Goal: Task Accomplishment & Management: Complete application form

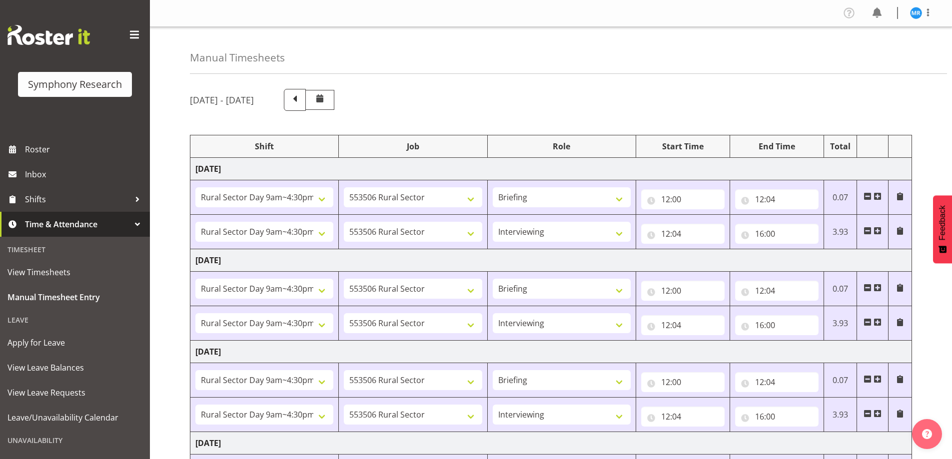
select select "81561"
select select "10587"
select select "81561"
select select "10587"
select select "47"
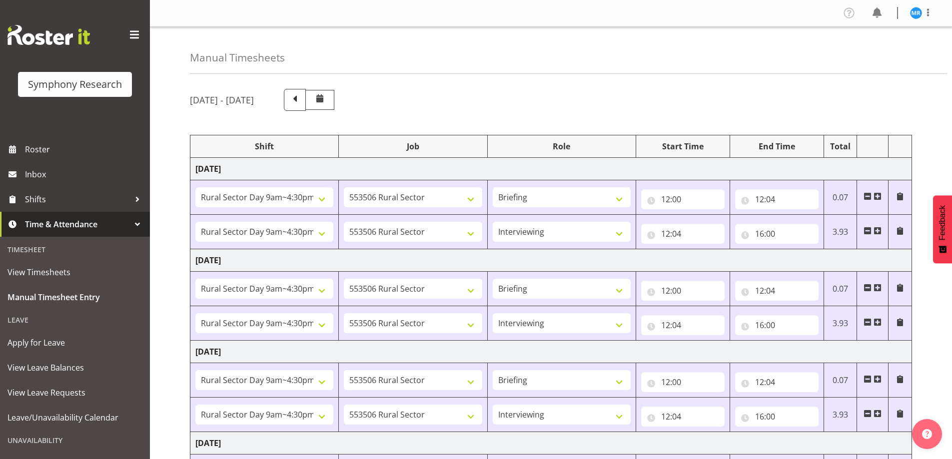
select select "81561"
select select "10587"
select select "81561"
select select "10587"
select select "47"
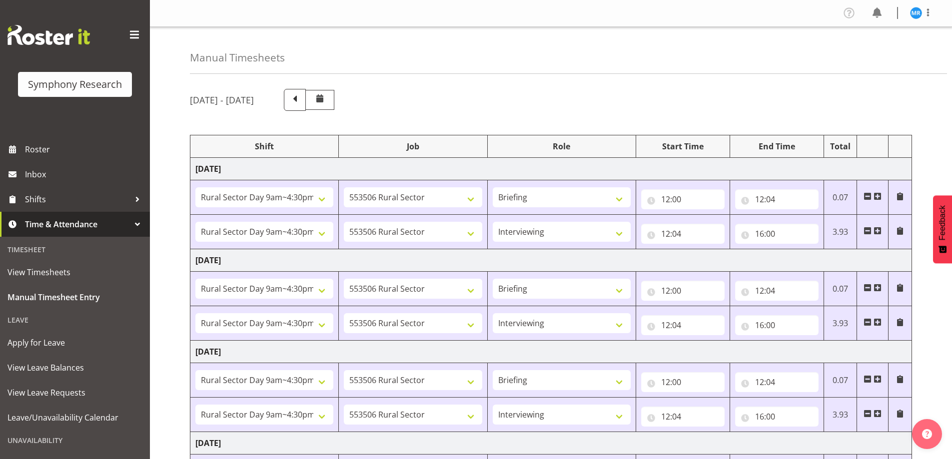
select select "81561"
select select "10587"
select select "81561"
select select "10587"
select select "47"
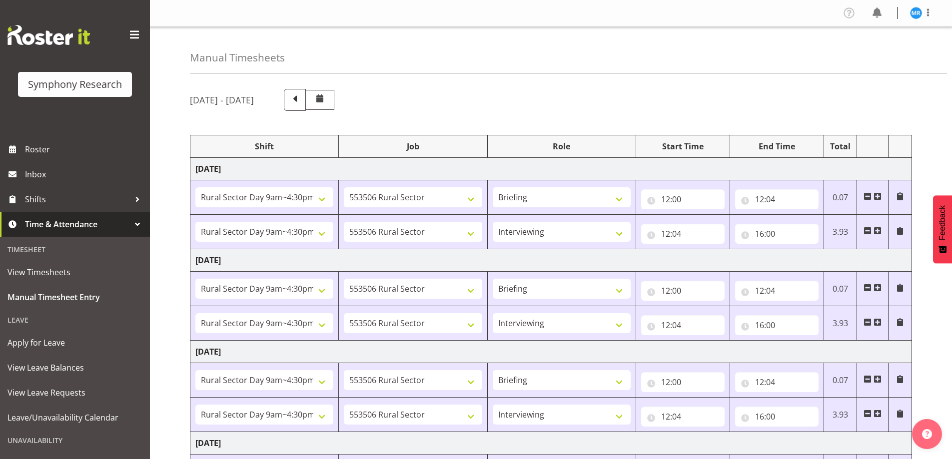
select select "81561"
select select "10587"
select select "47"
select select "81561"
select select "10587"
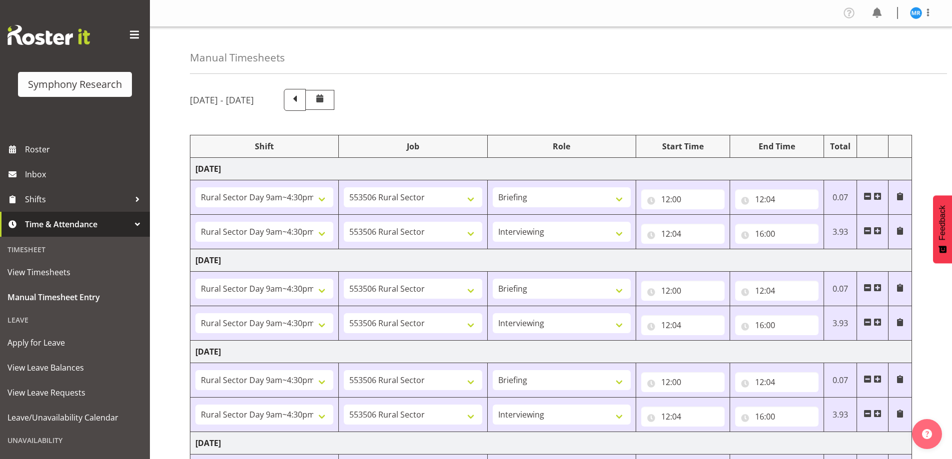
select select "47"
select select "81299"
select select "10587"
select select "81299"
select select "10587"
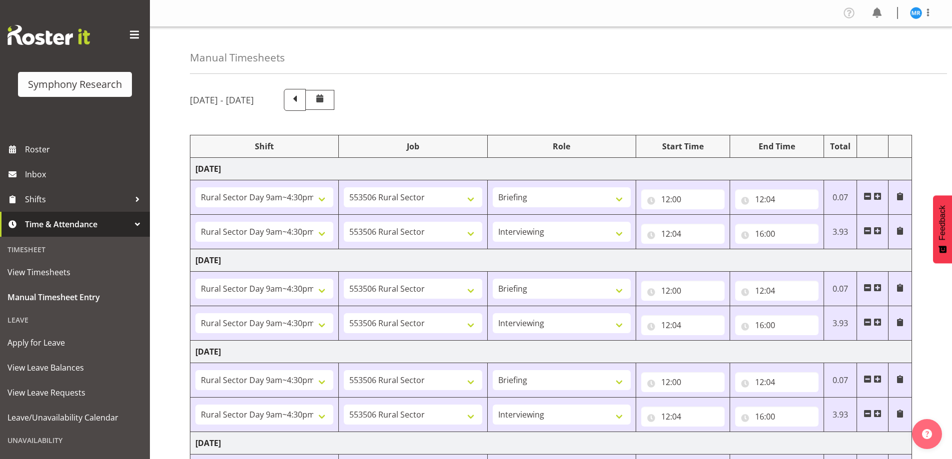
select select "47"
select select "81299"
select select "10587"
select select "47"
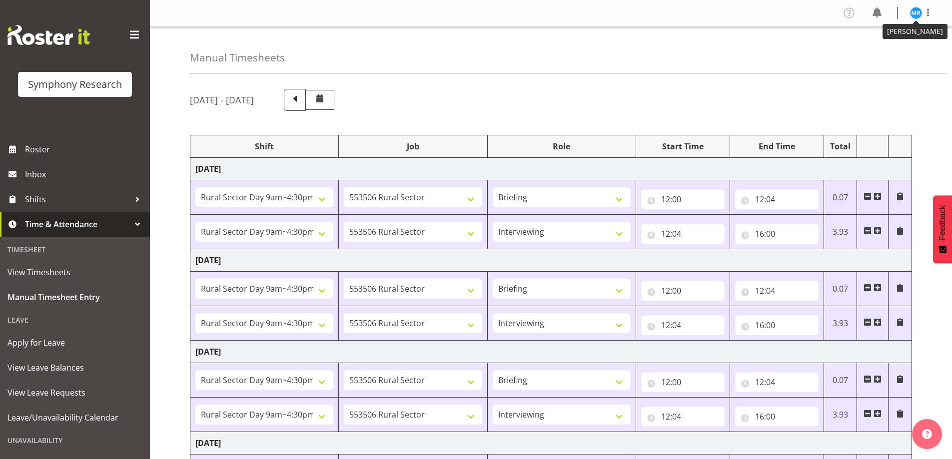
click at [914, 7] on img at bounding box center [916, 13] width 12 height 12
click at [876, 56] on link "Log Out" at bounding box center [886, 52] width 96 height 18
